Goal: Information Seeking & Learning: Learn about a topic

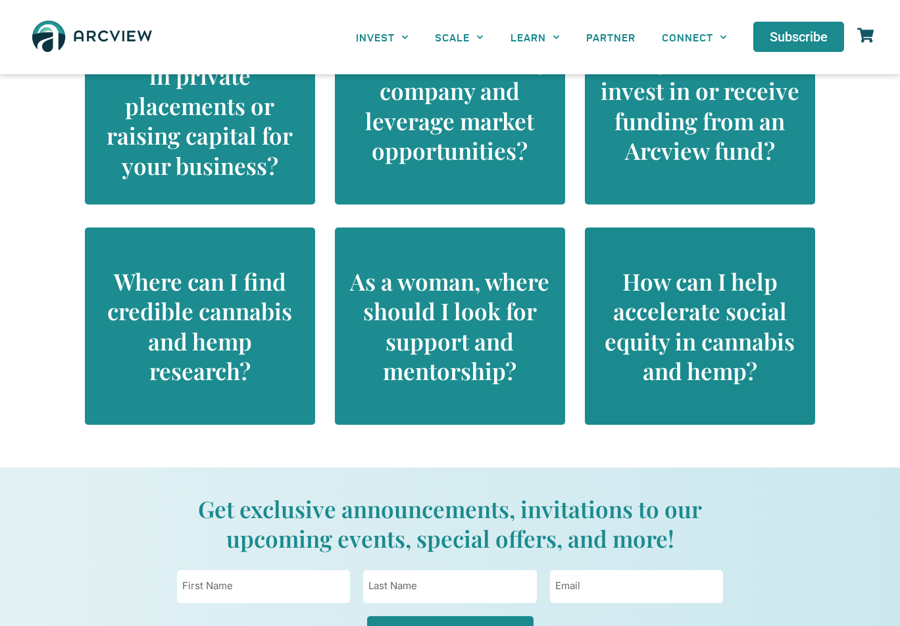
scroll to position [1358, 0]
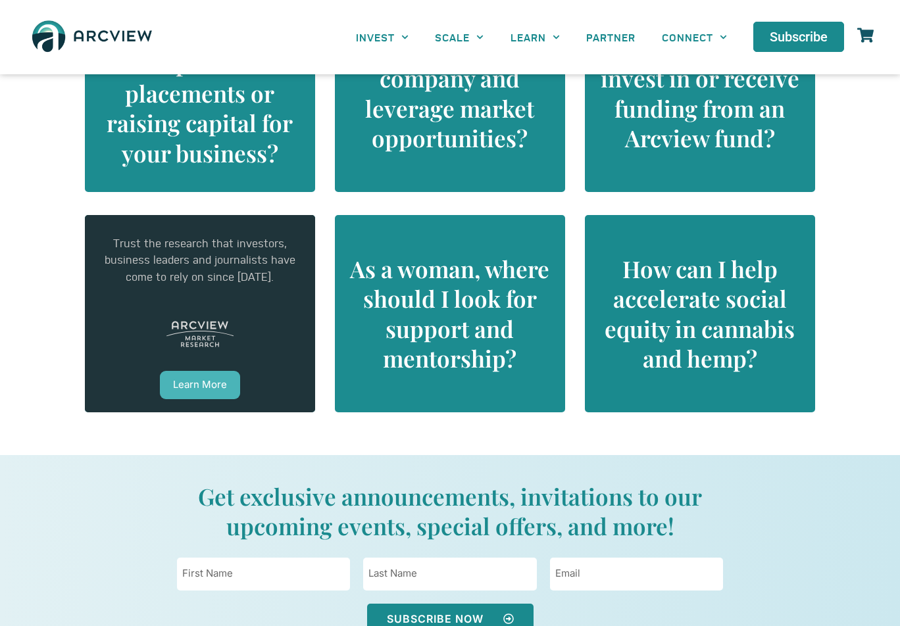
click at [204, 329] on div "Trust the research that investors, business leaders and journalists have come t…" at bounding box center [200, 313] width 230 height 197
click at [205, 382] on link "Learn More" at bounding box center [200, 385] width 80 height 28
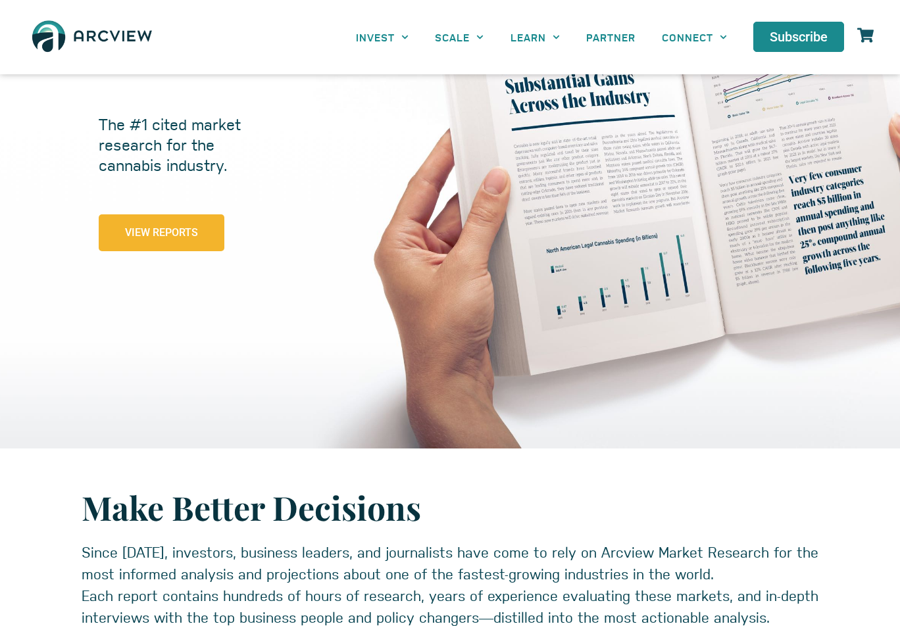
scroll to position [192, 0]
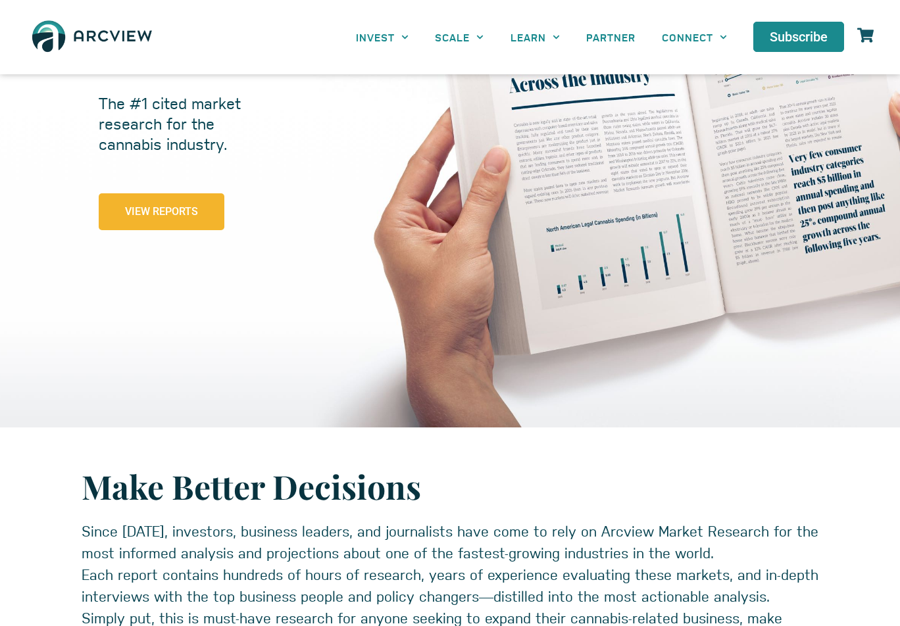
click at [175, 210] on span "View Reports" at bounding box center [161, 212] width 73 height 11
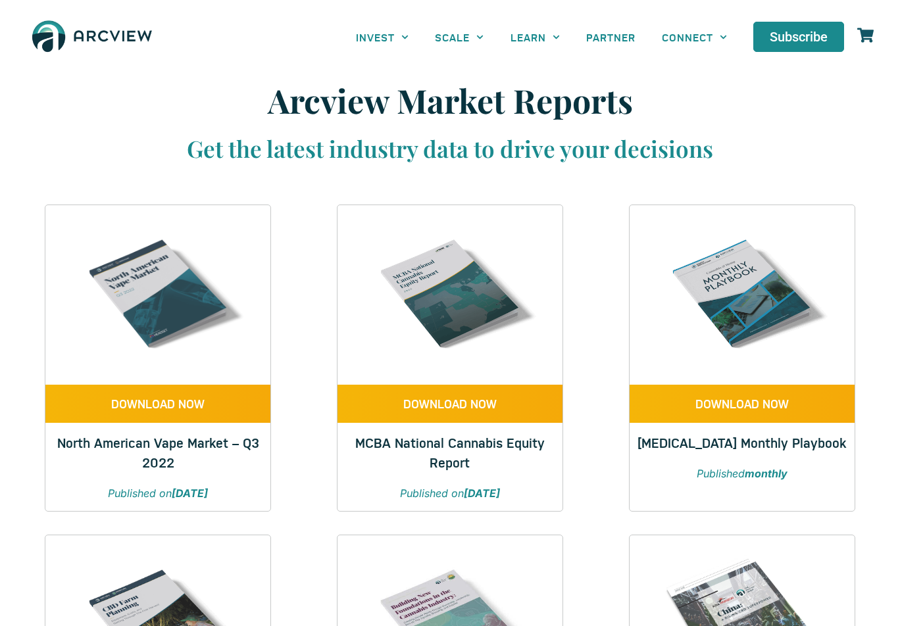
click at [105, 37] on img at bounding box center [92, 37] width 132 height 48
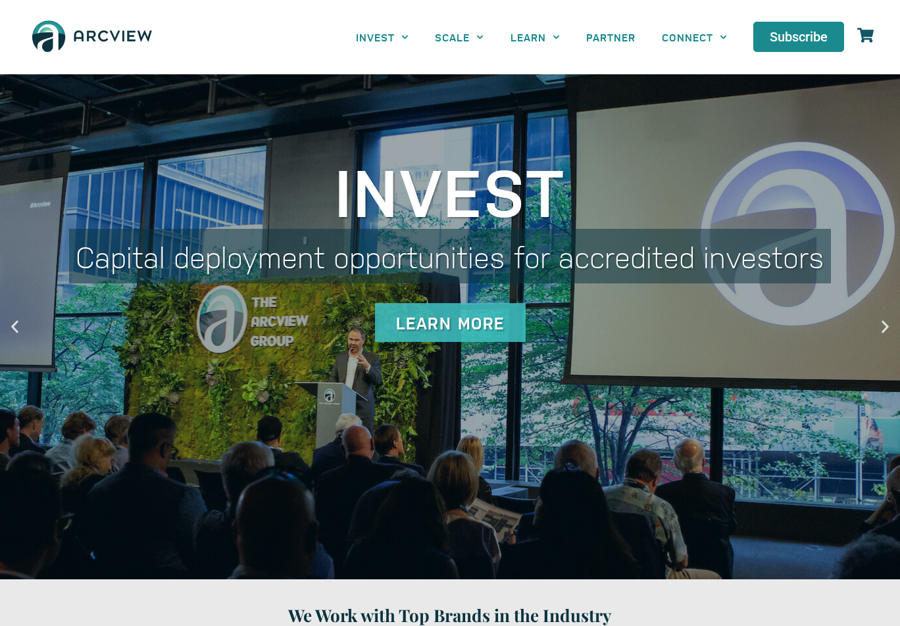
click at [109, 35] on img at bounding box center [92, 37] width 132 height 48
click at [598, 33] on link "PARTNER" at bounding box center [611, 37] width 76 height 30
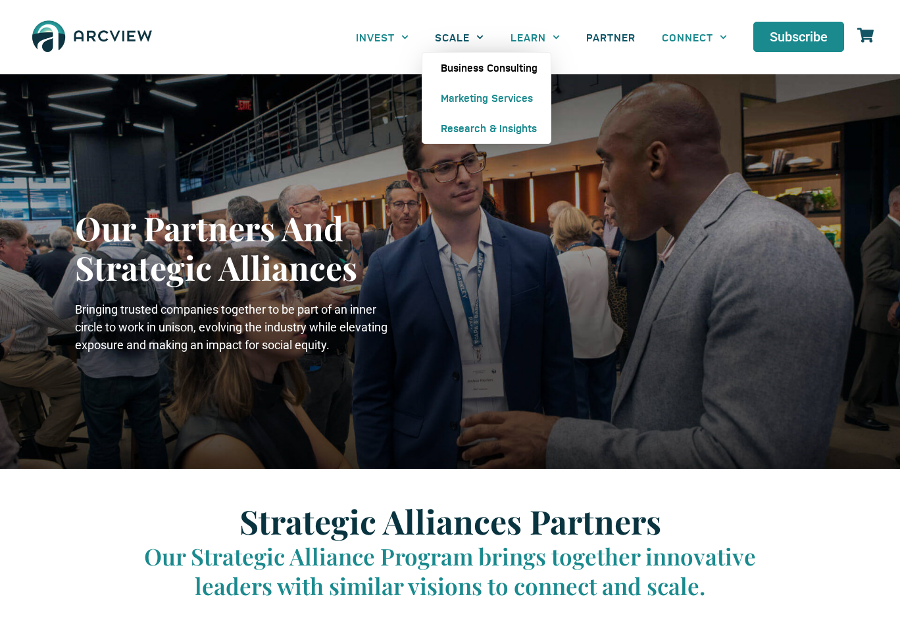
click at [467, 67] on link "Business Consulting" at bounding box center [486, 68] width 128 height 30
